Goal: Information Seeking & Learning: Learn about a topic

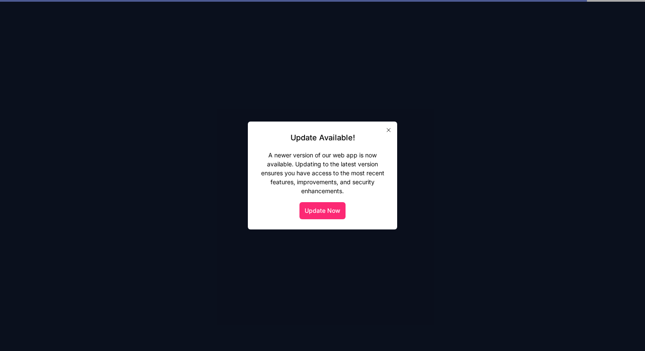
click at [317, 212] on button "Update Now" at bounding box center [322, 210] width 46 height 17
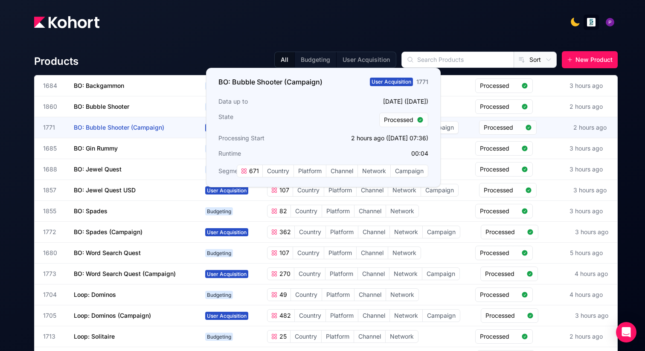
click at [138, 127] on span "BO: Bubble Shooter (Campaign)" at bounding box center [119, 127] width 90 height 7
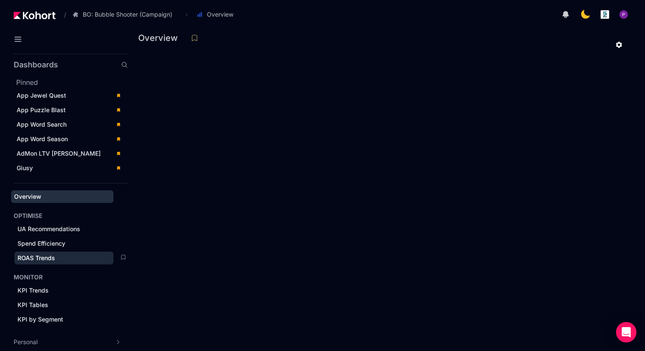
click at [33, 255] on span "ROAS Trends" at bounding box center [36, 257] width 38 height 7
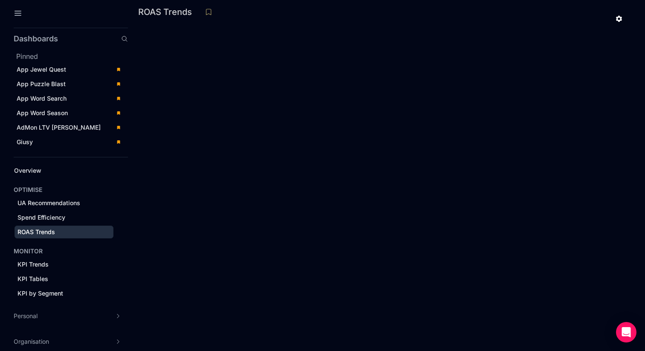
scroll to position [26, 0]
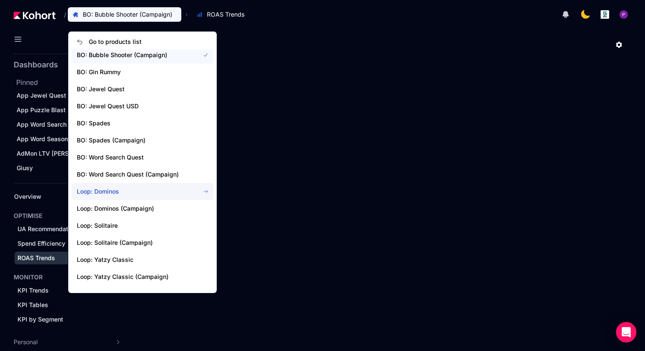
scroll to position [49, 0]
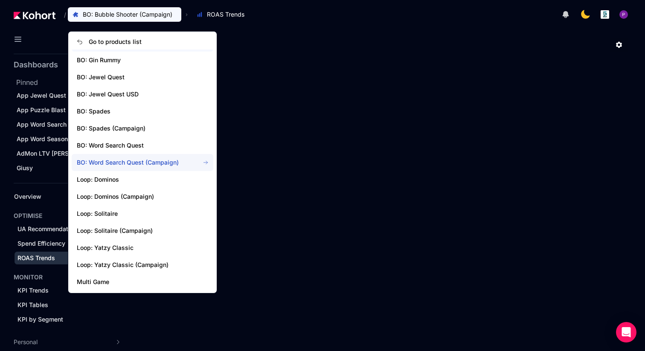
click at [132, 163] on span "BO: Word Search Quest (Campaign)" at bounding box center [133, 162] width 113 height 9
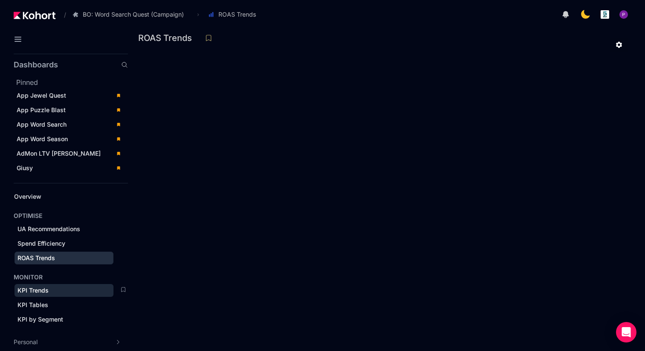
scroll to position [26, 0]
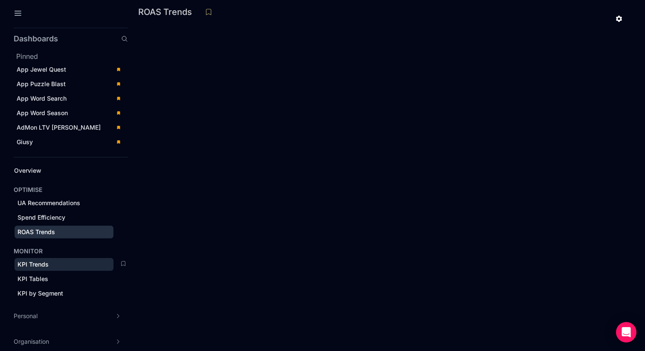
click at [38, 265] on span "KPI Trends" at bounding box center [32, 264] width 31 height 7
